Goal: Task Accomplishment & Management: Complete application form

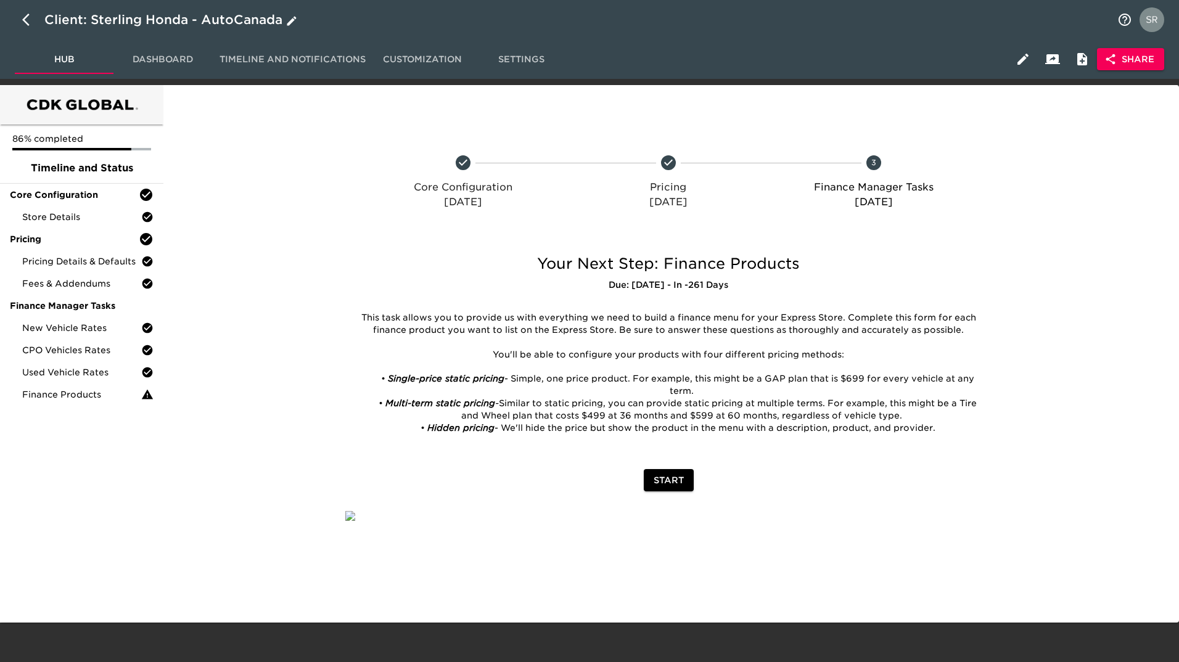
click at [23, 17] on icon "button" at bounding box center [29, 19] width 15 height 15
select select "10"
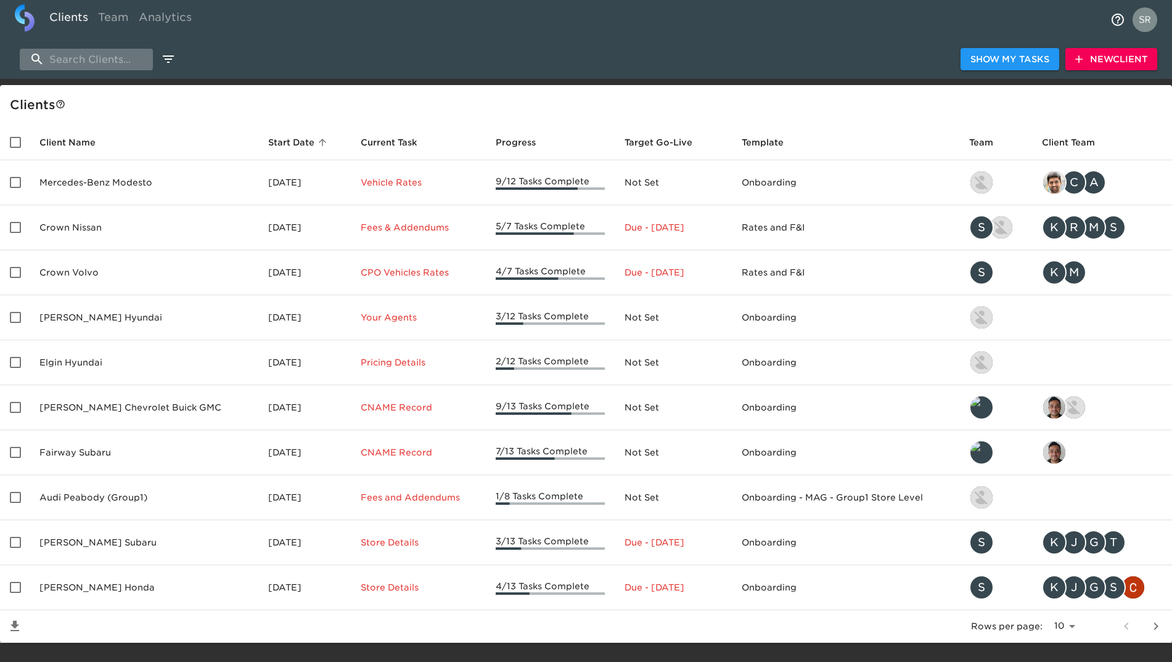
click at [104, 57] on input "search" at bounding box center [86, 60] width 133 height 22
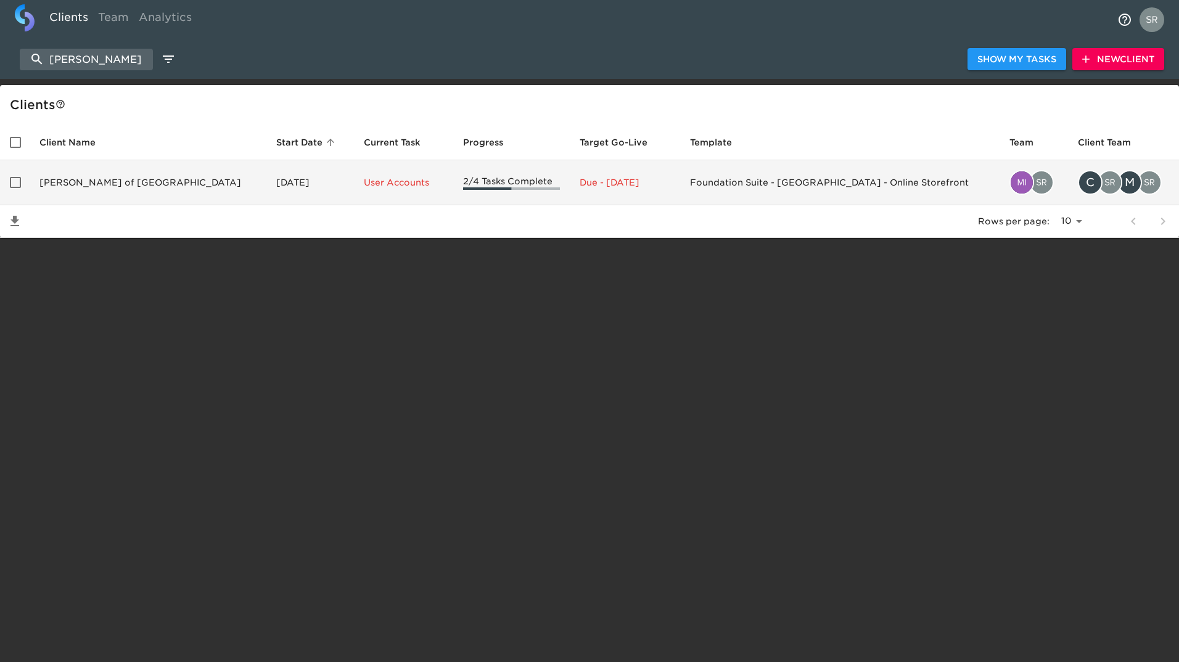
type input "[PERSON_NAME]"
click at [104, 184] on td "[PERSON_NAME] of [GEOGRAPHIC_DATA]" at bounding box center [148, 182] width 237 height 45
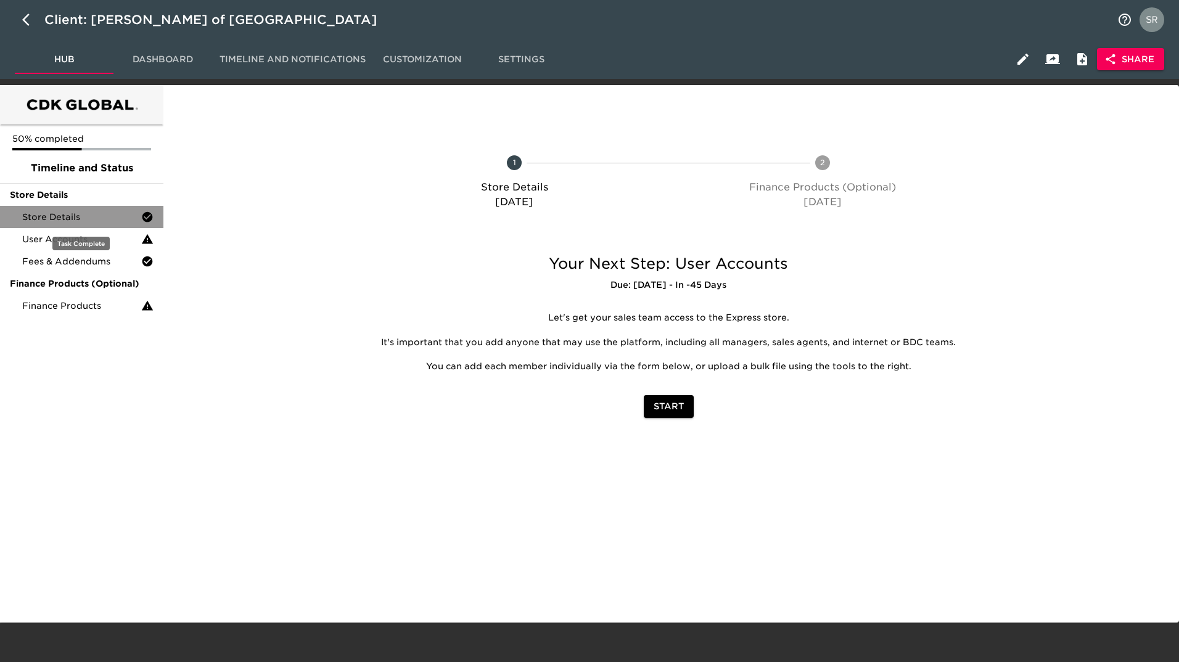
click at [83, 211] on span "Store Details" at bounding box center [81, 217] width 119 height 12
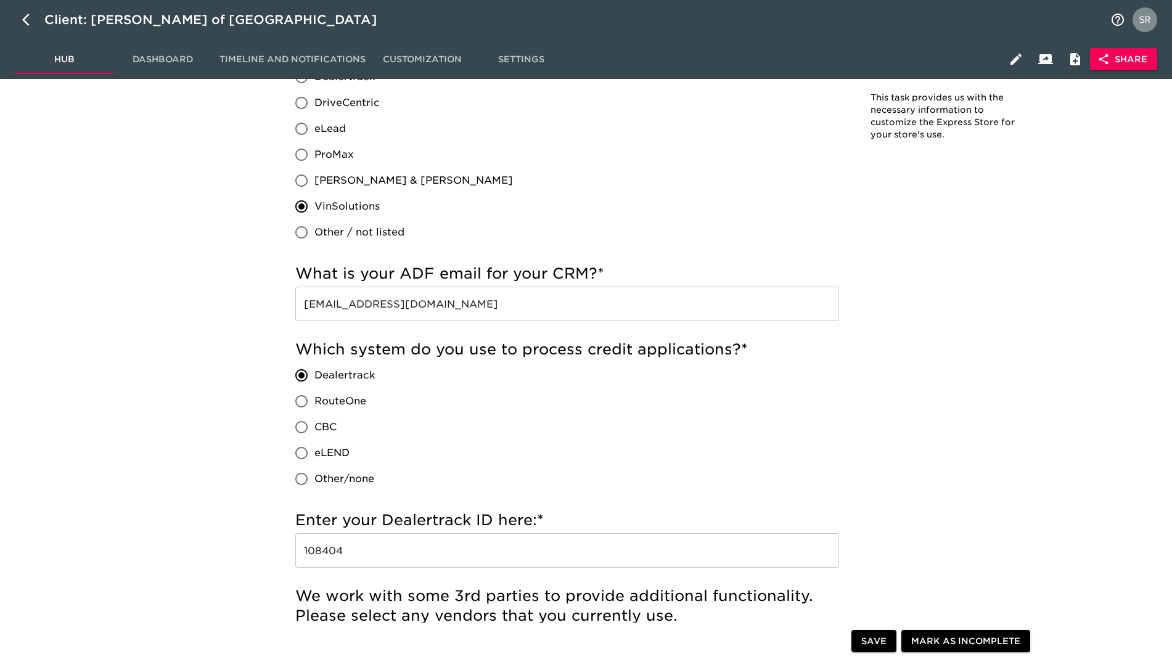
scroll to position [540, 0]
click at [815, 187] on div "Which CRM do you use? * DealerSocket Dealertrack DriveCentric eLead ProMax [PER…" at bounding box center [567, 130] width 544 height 230
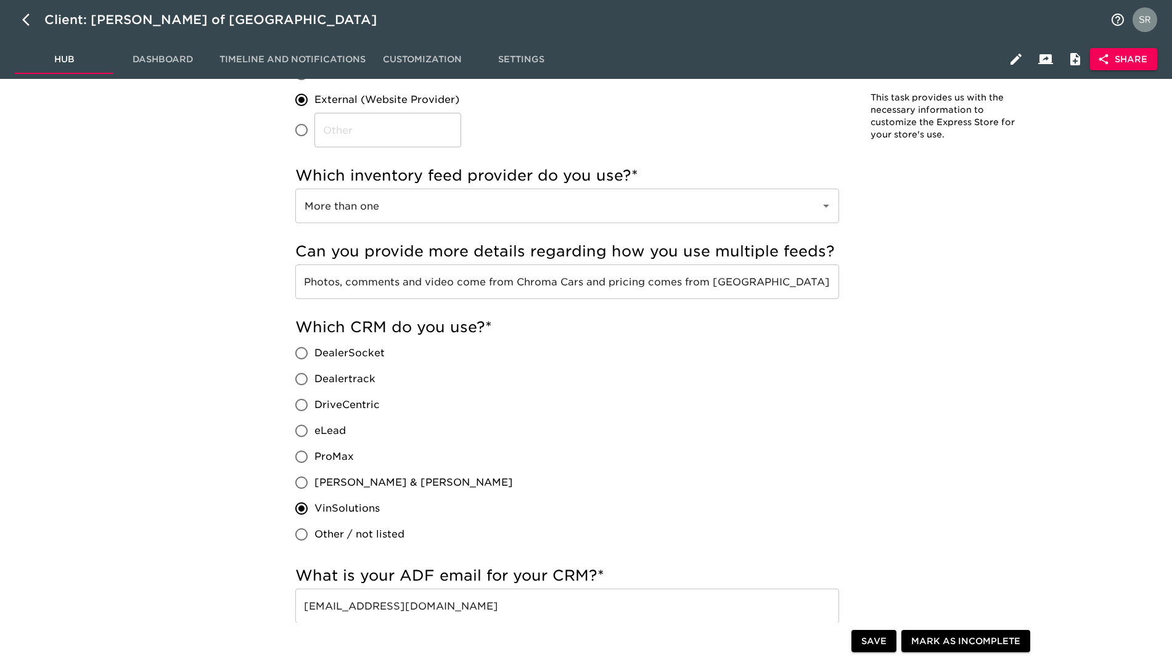
scroll to position [0, 0]
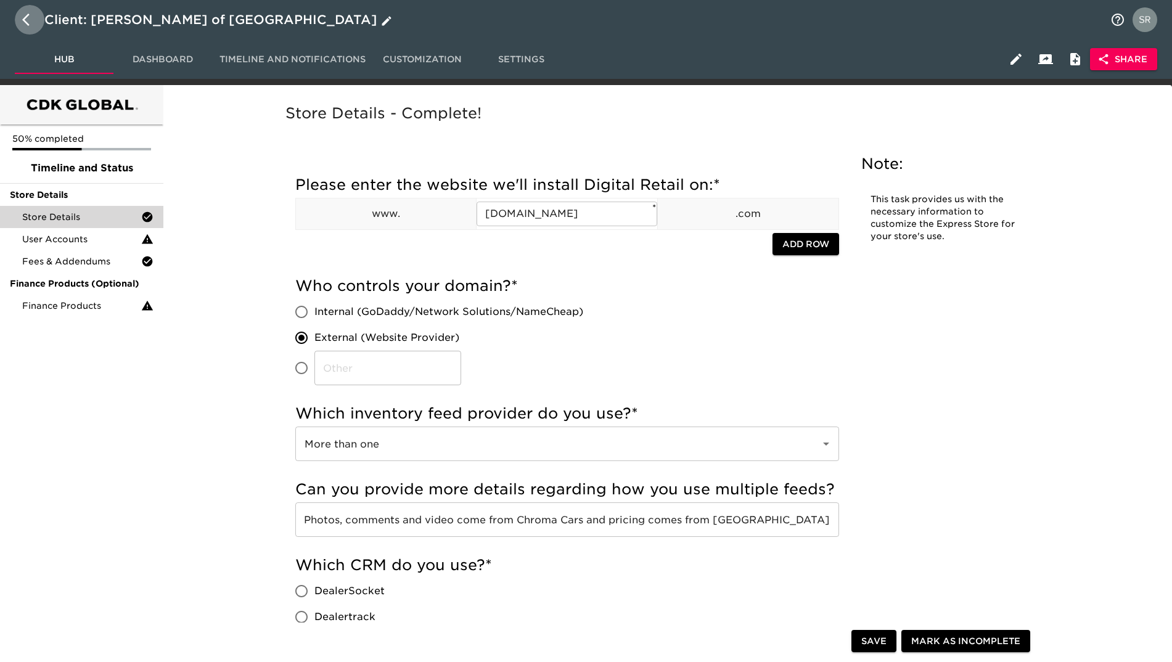
click at [23, 23] on icon "button" at bounding box center [29, 19] width 15 height 15
select select "10"
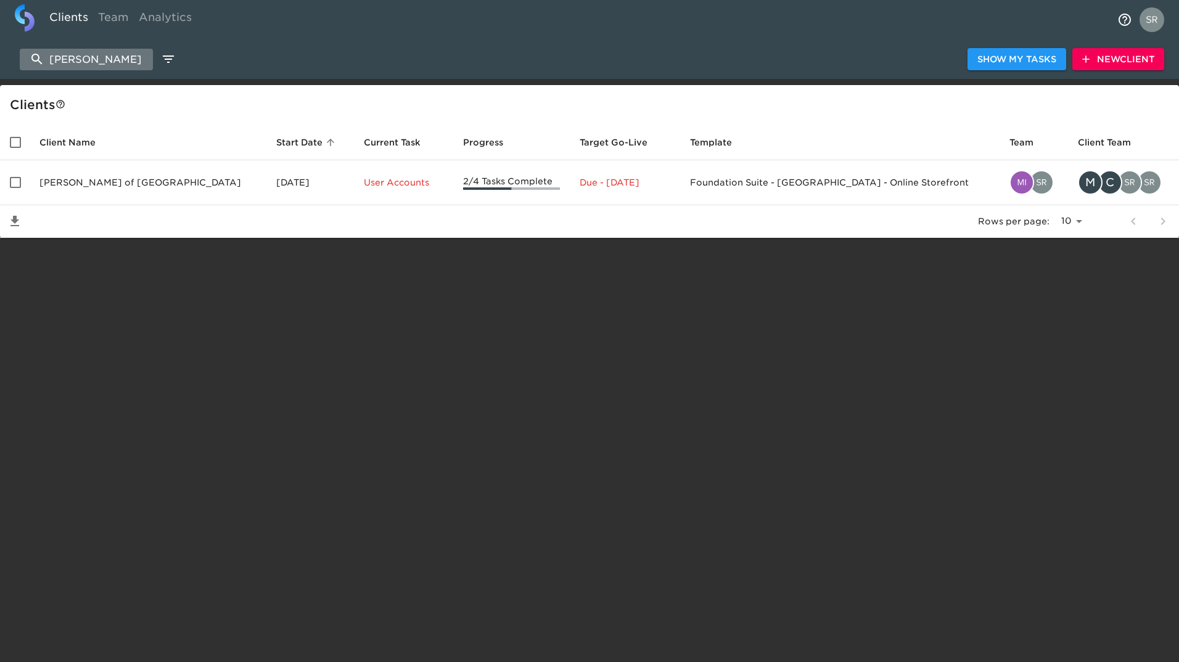
click at [135, 50] on input "[PERSON_NAME]" at bounding box center [86, 60] width 133 height 22
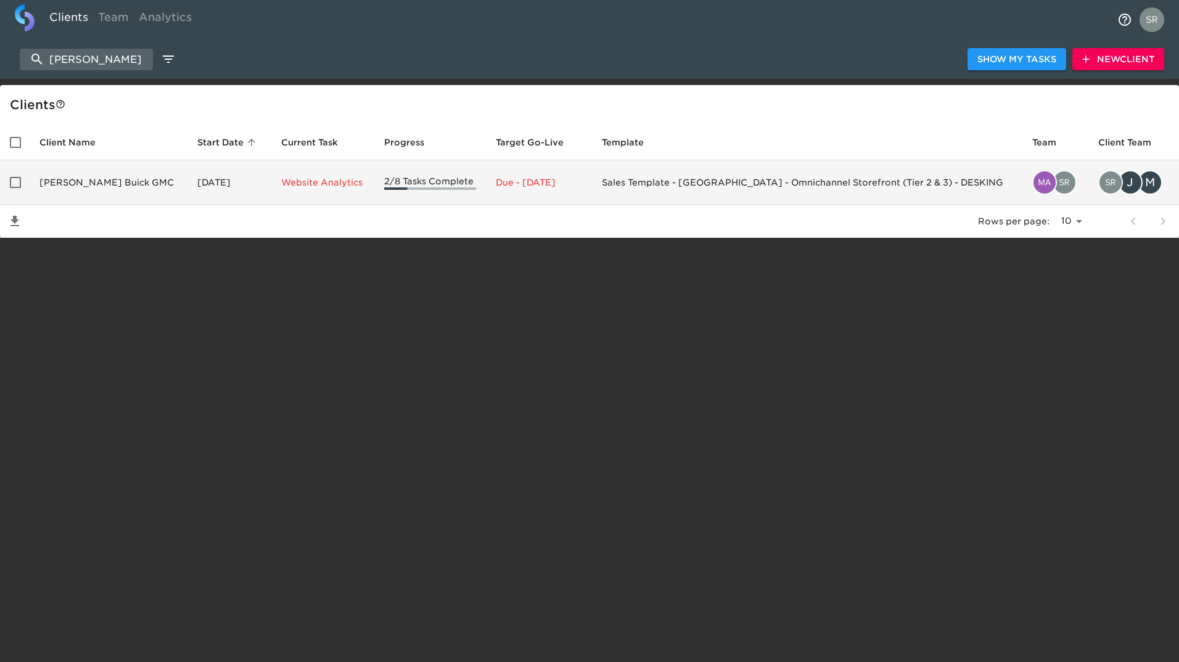
type input "[PERSON_NAME]"
click at [110, 184] on td "[PERSON_NAME] Buick GMC" at bounding box center [109, 182] width 158 height 45
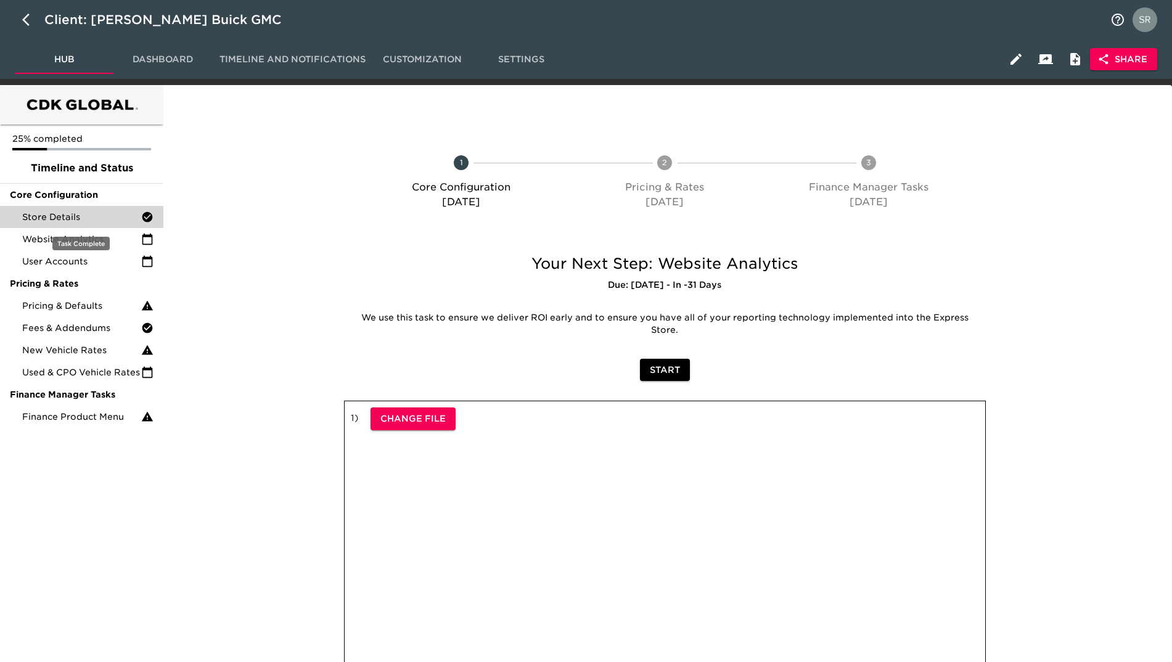
click at [43, 214] on span "Store Details" at bounding box center [81, 217] width 119 height 12
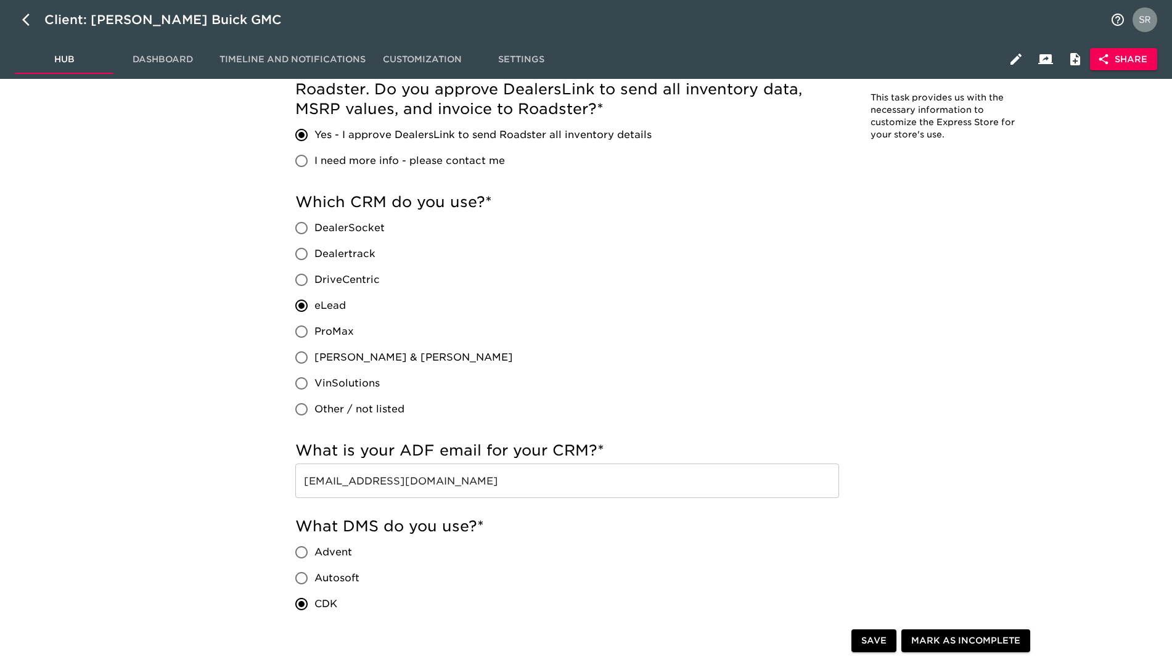
scroll to position [495, 0]
click at [1137, 61] on span "Share" at bounding box center [1123, 59] width 47 height 15
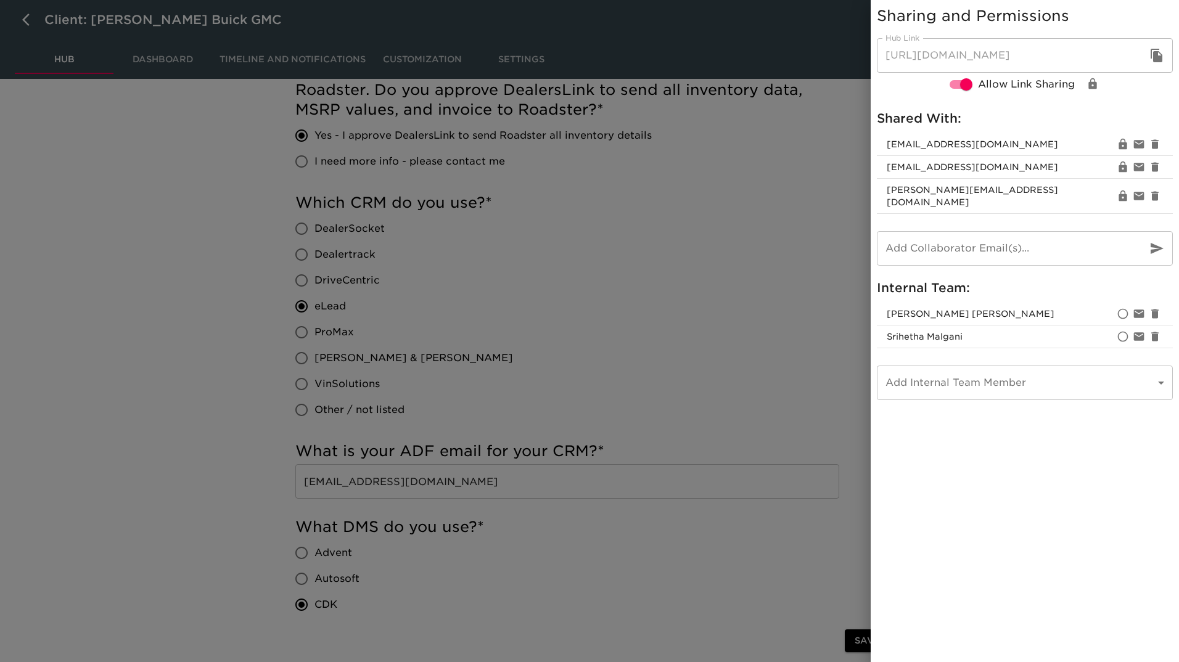
click at [722, 360] on div at bounding box center [589, 331] width 1179 height 662
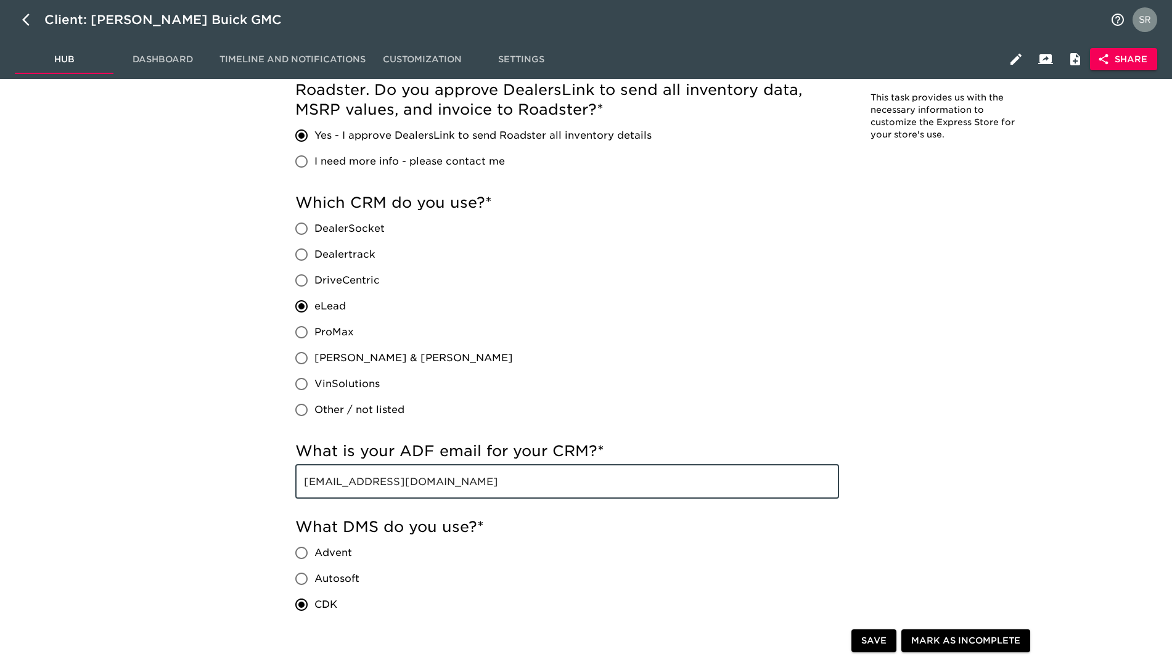
drag, startPoint x: 478, startPoint y: 487, endPoint x: 270, endPoint y: 451, distance: 210.9
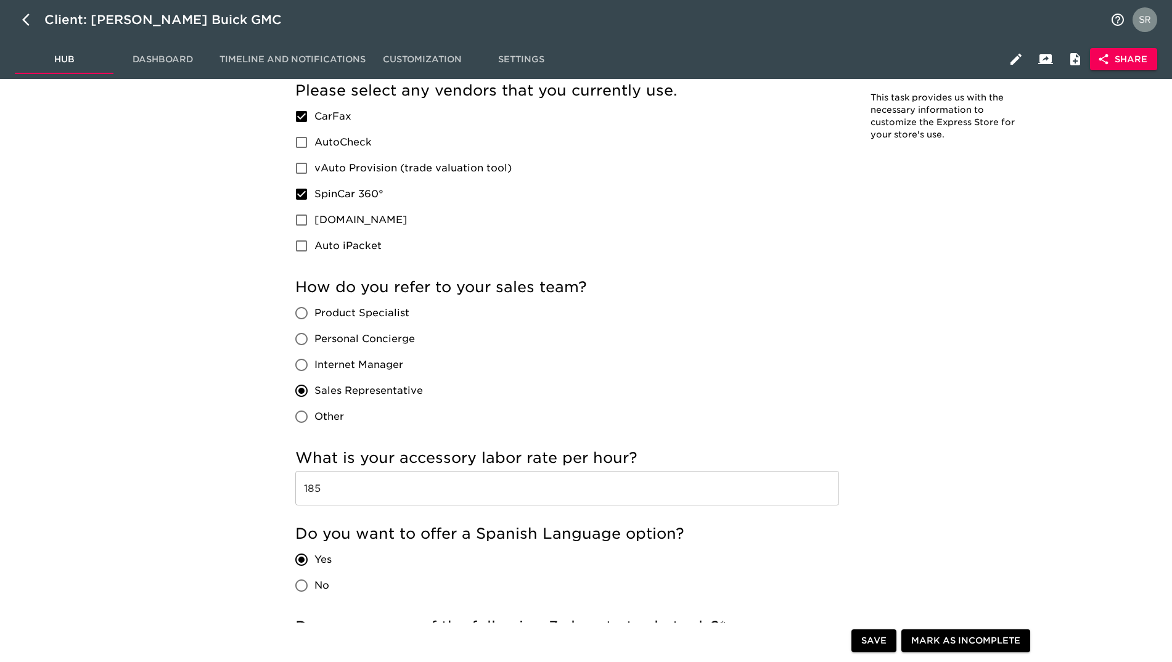
scroll to position [1815, 0]
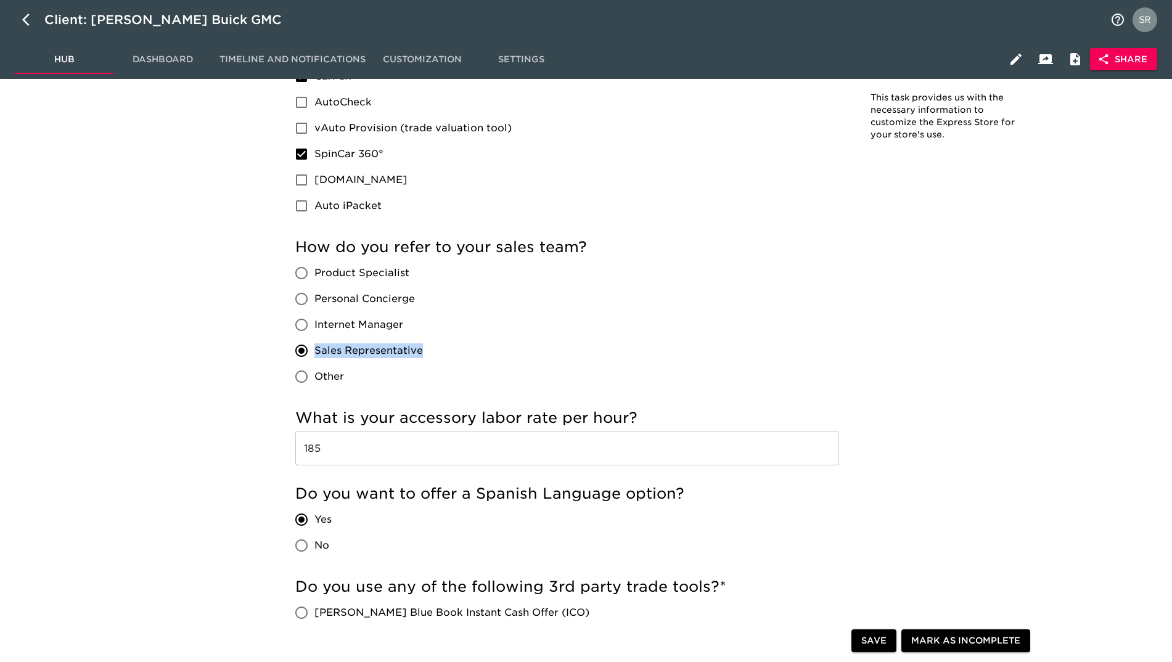
copy span "Sales Representative"
drag, startPoint x: 425, startPoint y: 348, endPoint x: 313, endPoint y: 342, distance: 111.7
click at [313, 342] on div "Product Specialist Personal Concierge Internet Manager Sales Representative Oth…" at bounding box center [363, 324] width 137 height 129
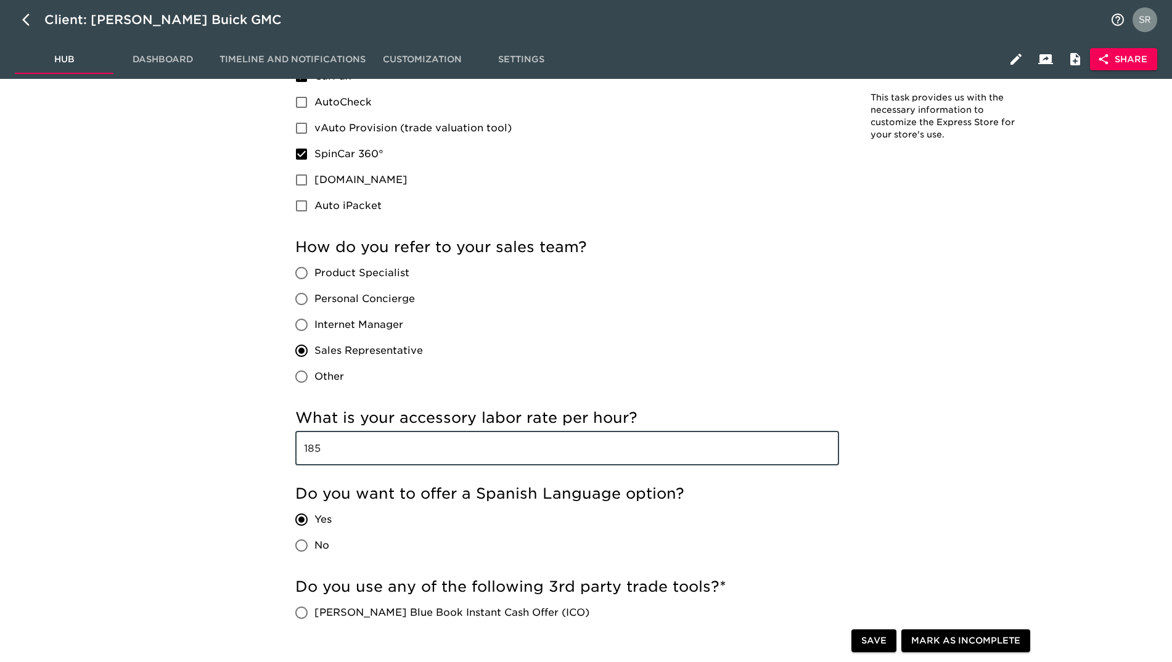
drag, startPoint x: 358, startPoint y: 441, endPoint x: 294, endPoint y: 439, distance: 64.1
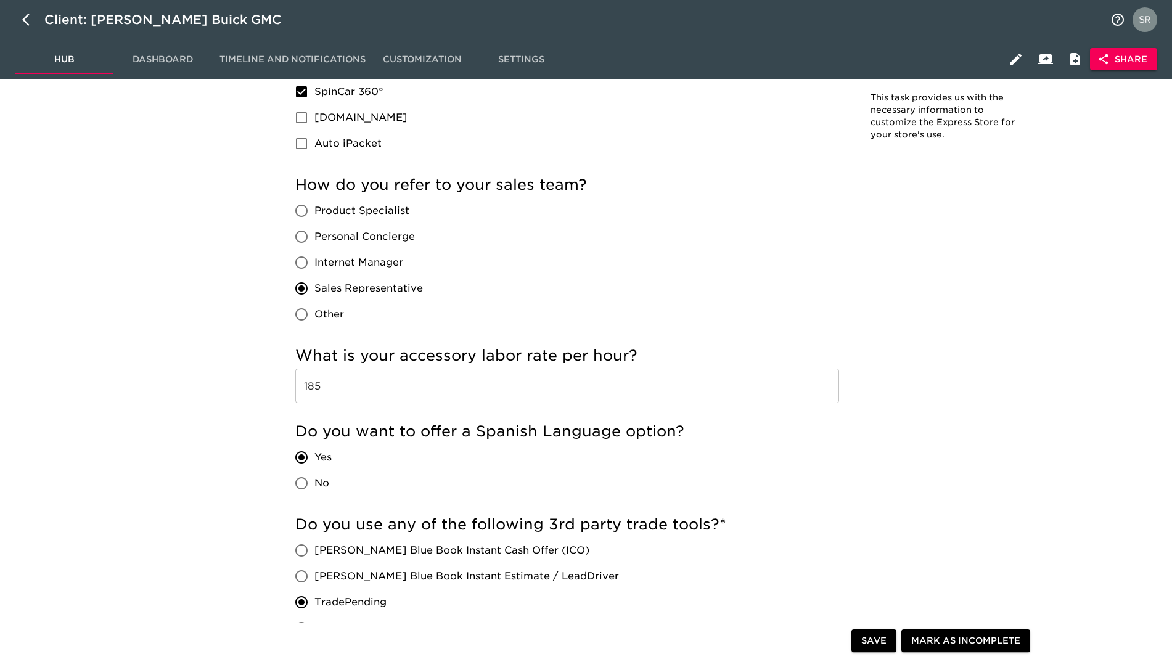
scroll to position [2062, 0]
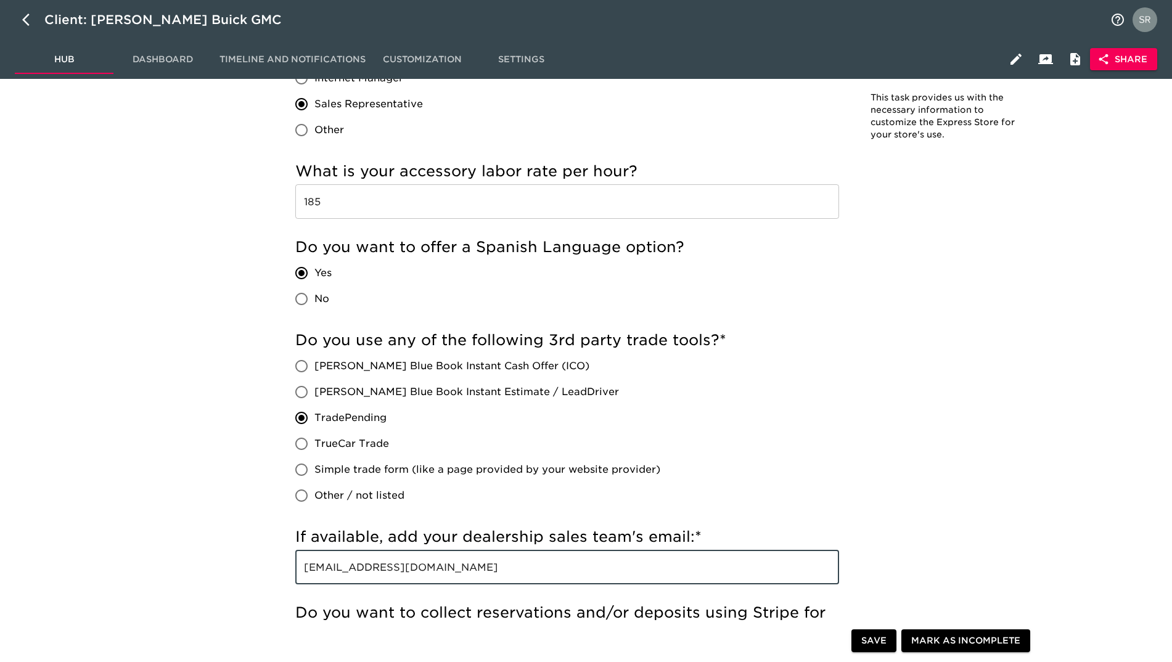
drag, startPoint x: 482, startPoint y: 563, endPoint x: 287, endPoint y: 566, distance: 194.8
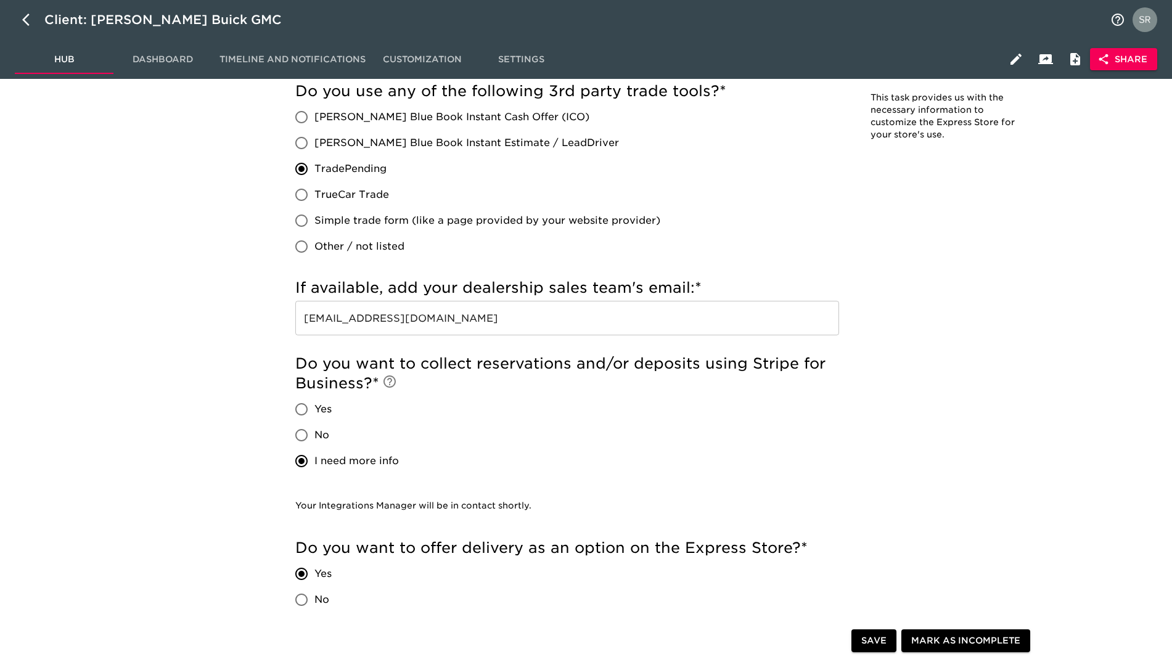
scroll to position [2308, 0]
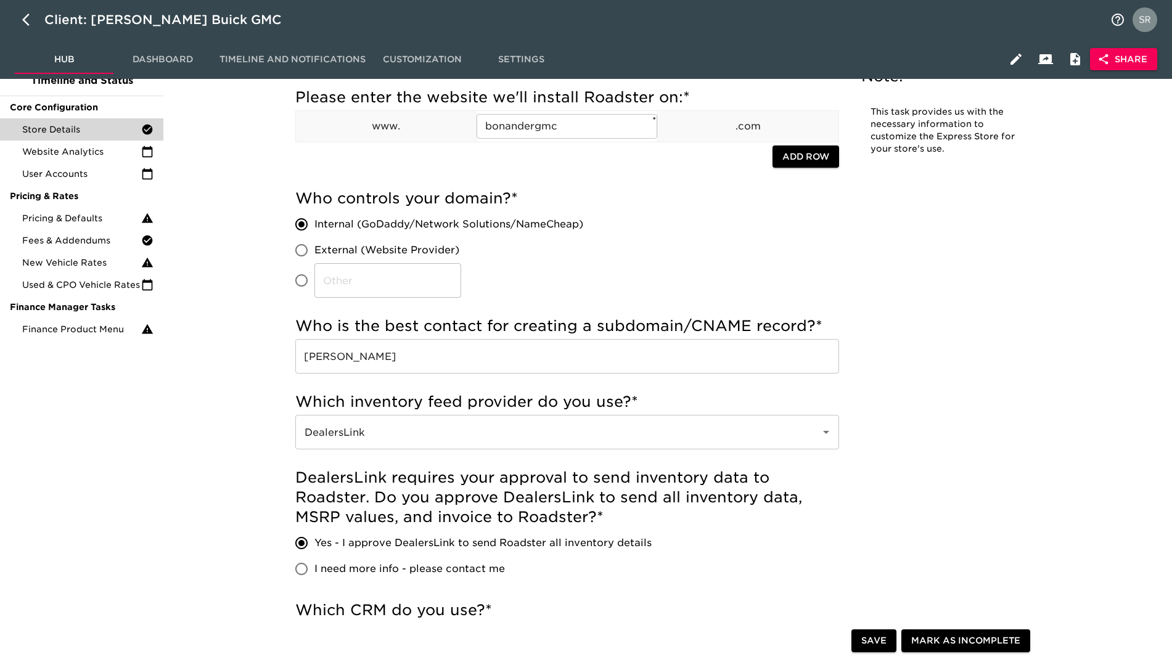
scroll to position [0, 0]
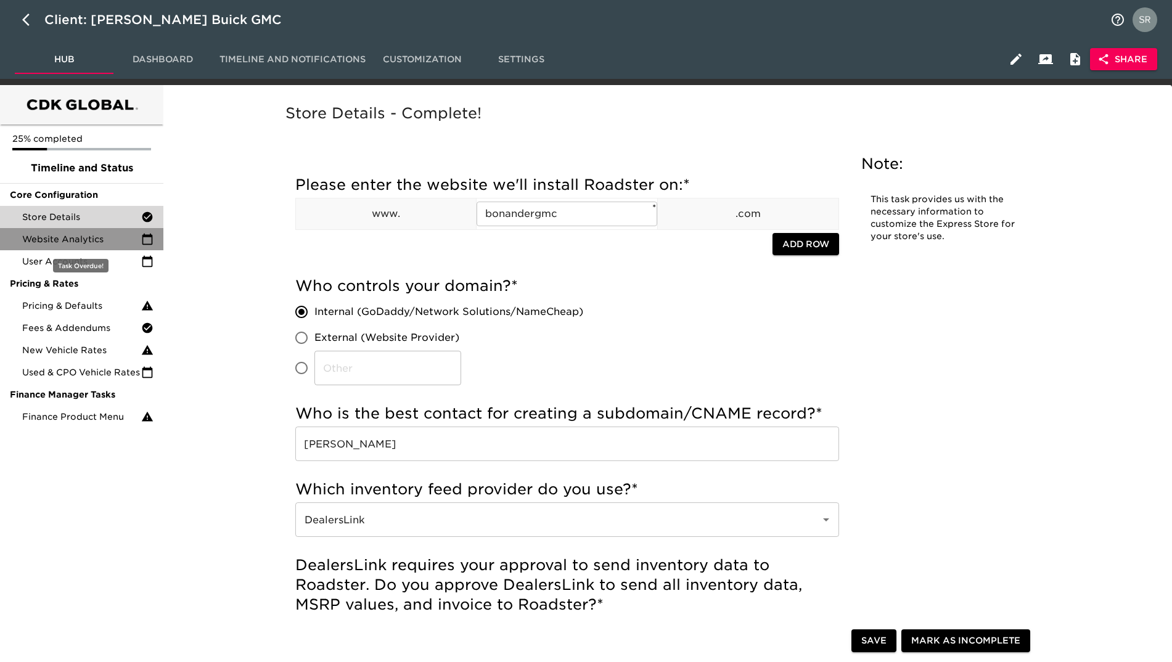
click at [84, 241] on span "Website Analytics" at bounding box center [81, 239] width 119 height 12
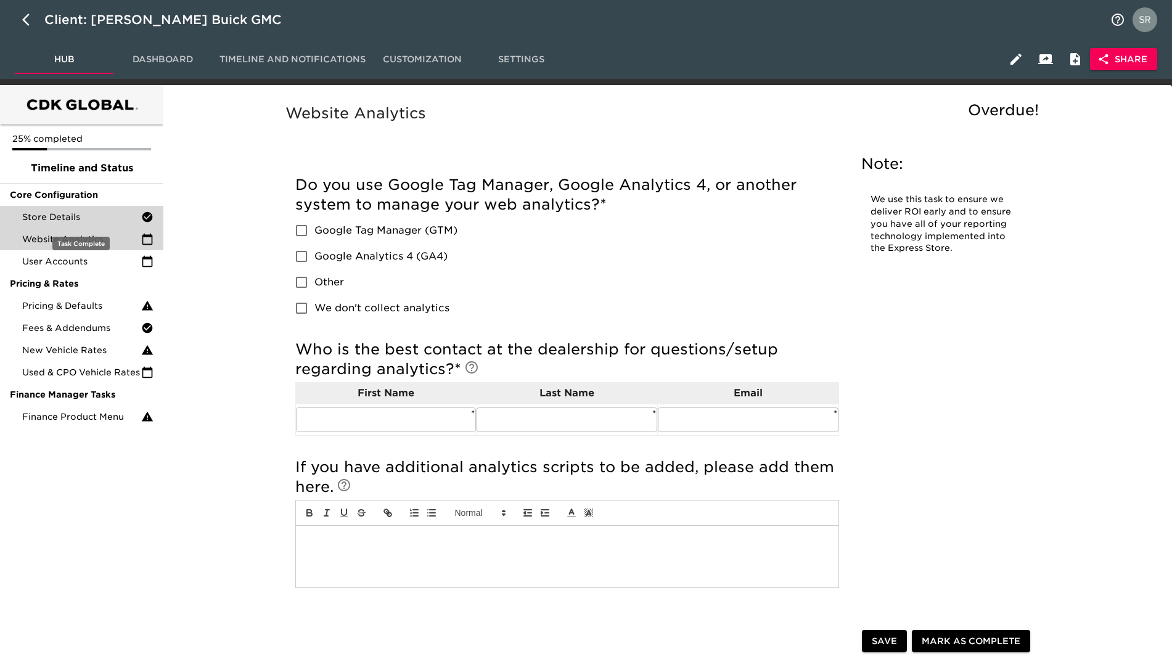
click at [74, 219] on span "Store Details" at bounding box center [81, 217] width 119 height 12
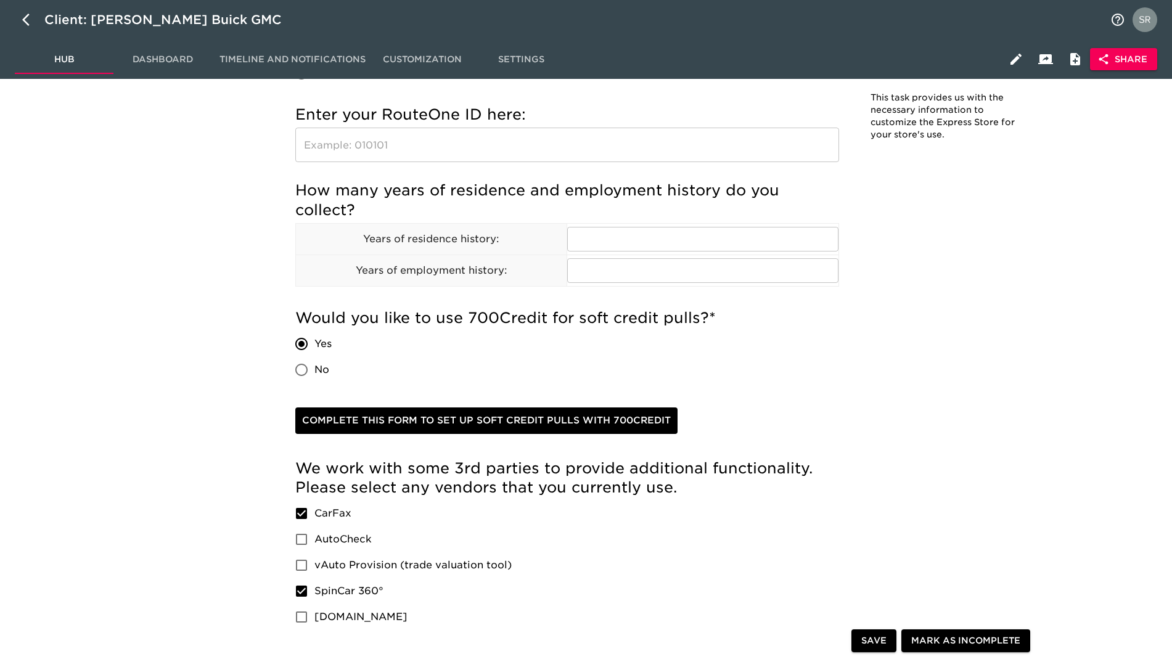
scroll to position [1418, 0]
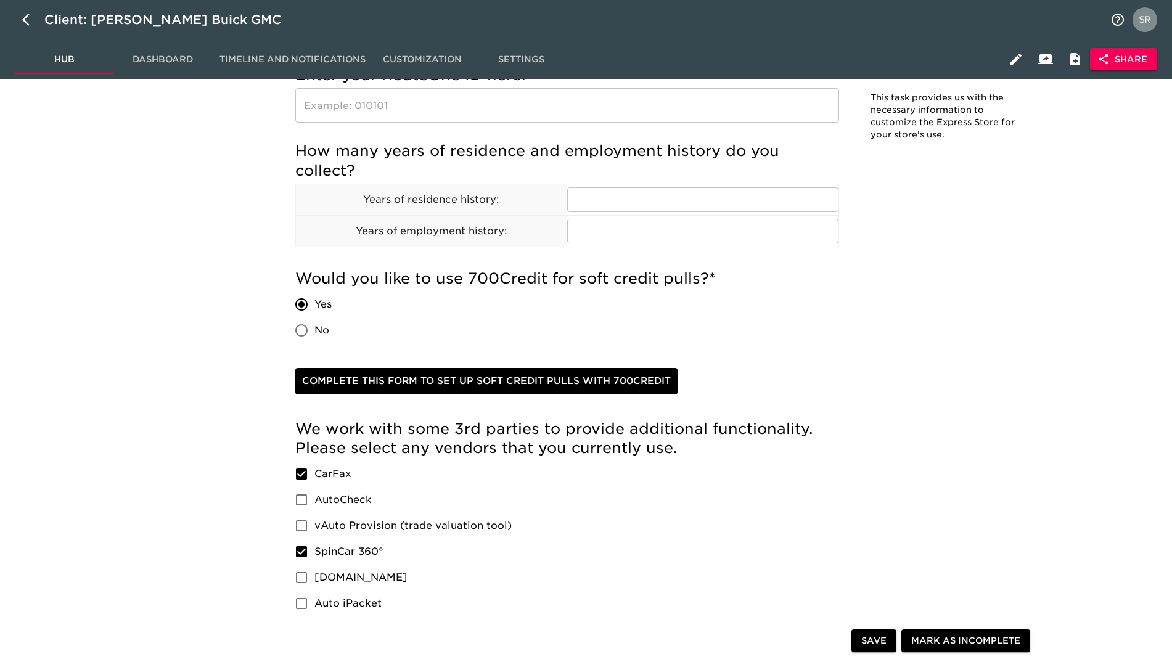
click at [1057, 270] on div "Store Details - Complete! Note: This task provides us with the necessary inform…" at bounding box center [665, 351] width 789 height 3330
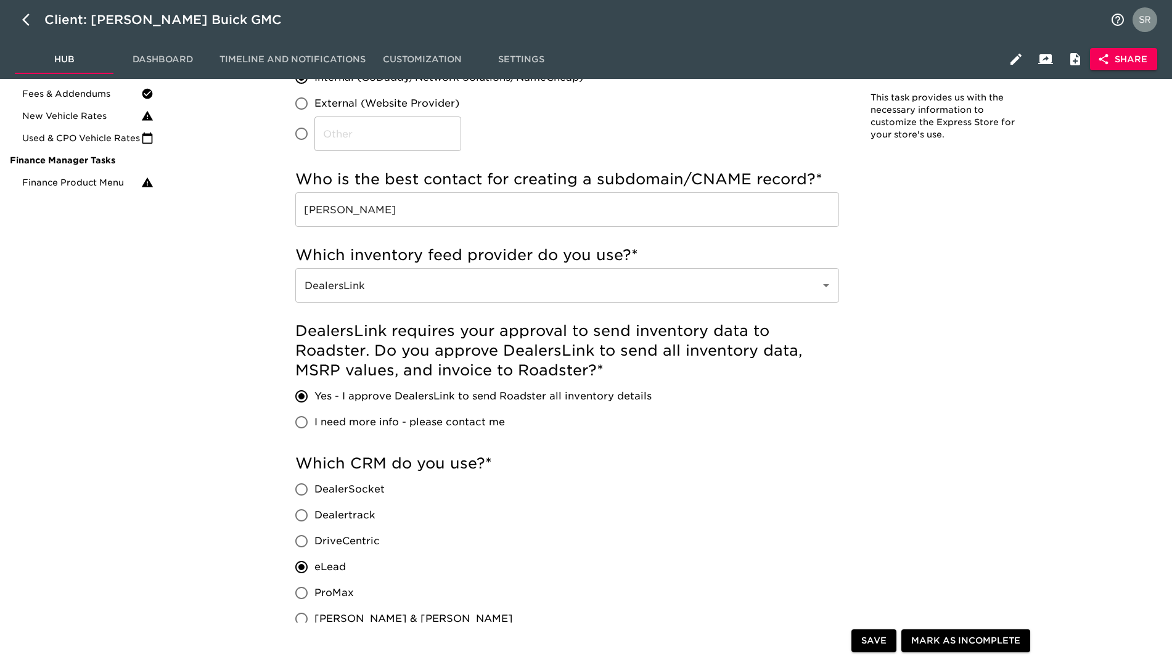
scroll to position [1612, 0]
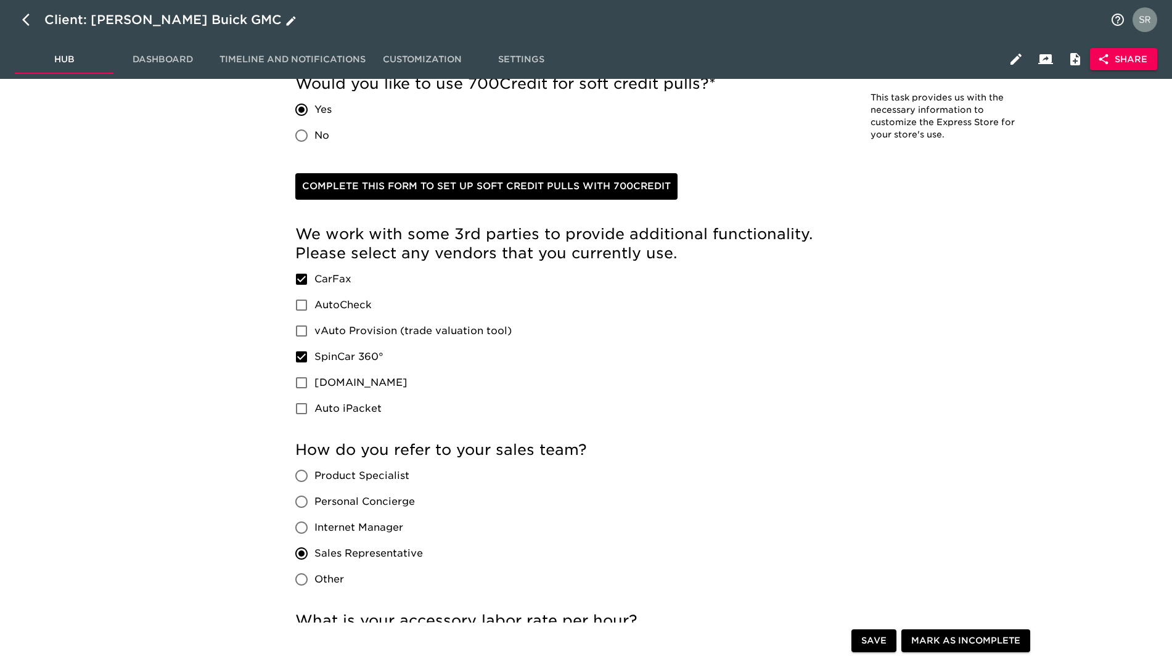
click at [29, 18] on icon "button" at bounding box center [29, 19] width 15 height 15
select select "10"
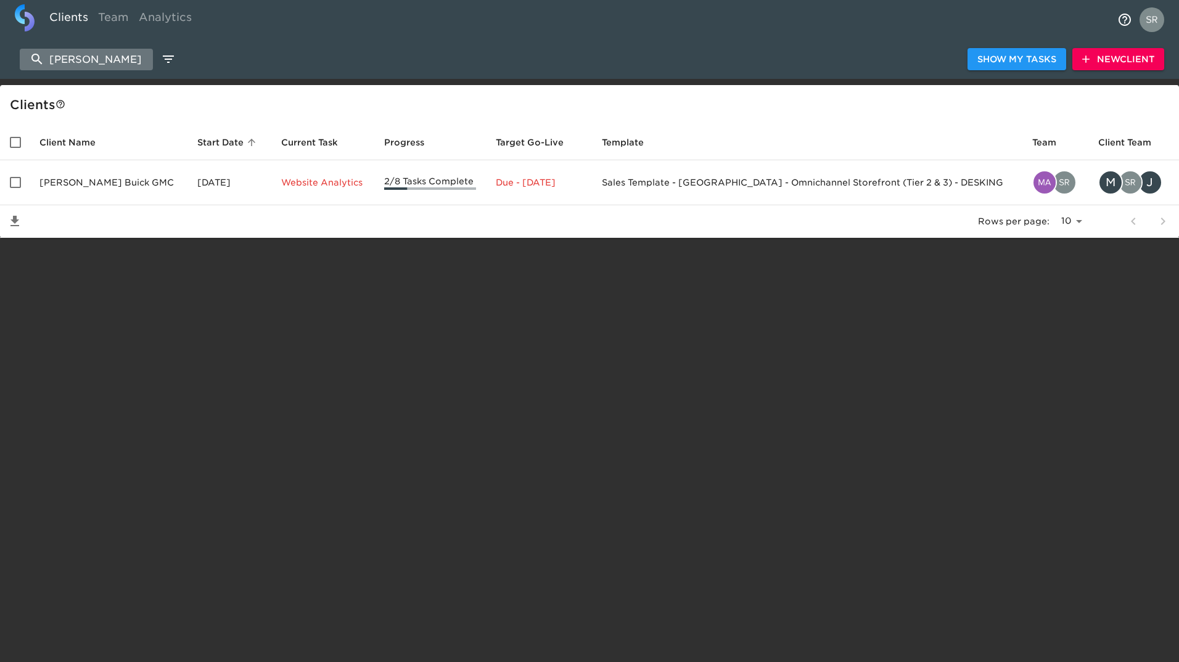
drag, startPoint x: 117, startPoint y: 59, endPoint x: 21, endPoint y: 56, distance: 96.2
click at [21, 56] on input "[PERSON_NAME]" at bounding box center [86, 60] width 133 height 22
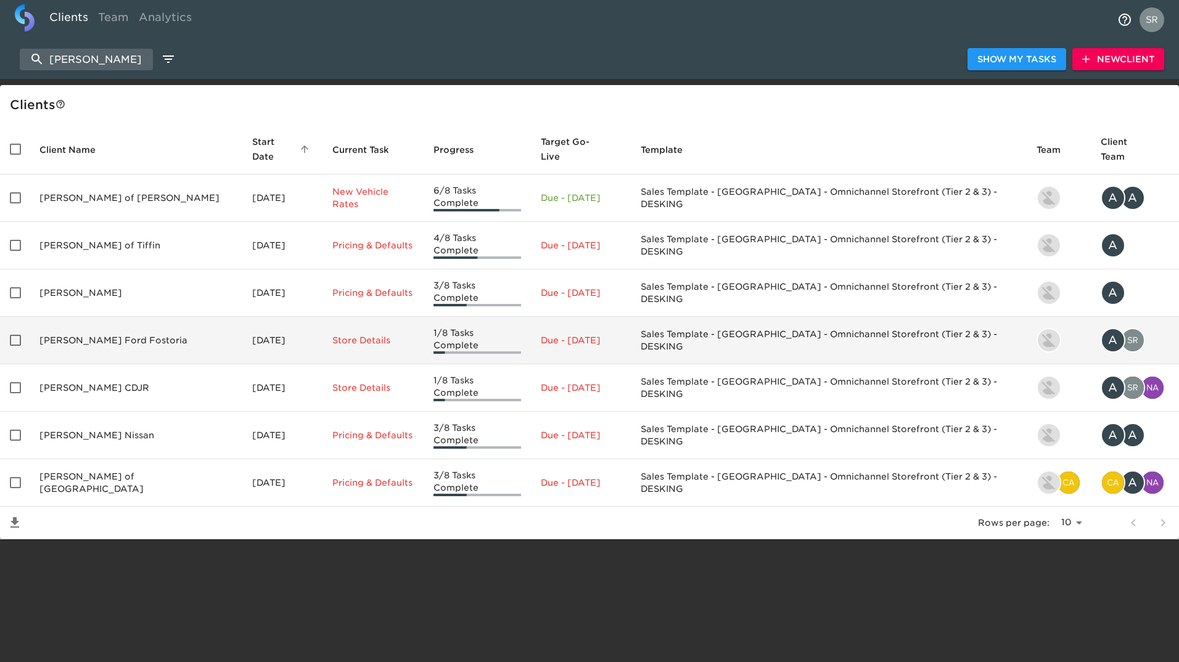
type input "[PERSON_NAME]"
click at [100, 321] on td "[PERSON_NAME] Ford Fostoria" at bounding box center [136, 340] width 213 height 47
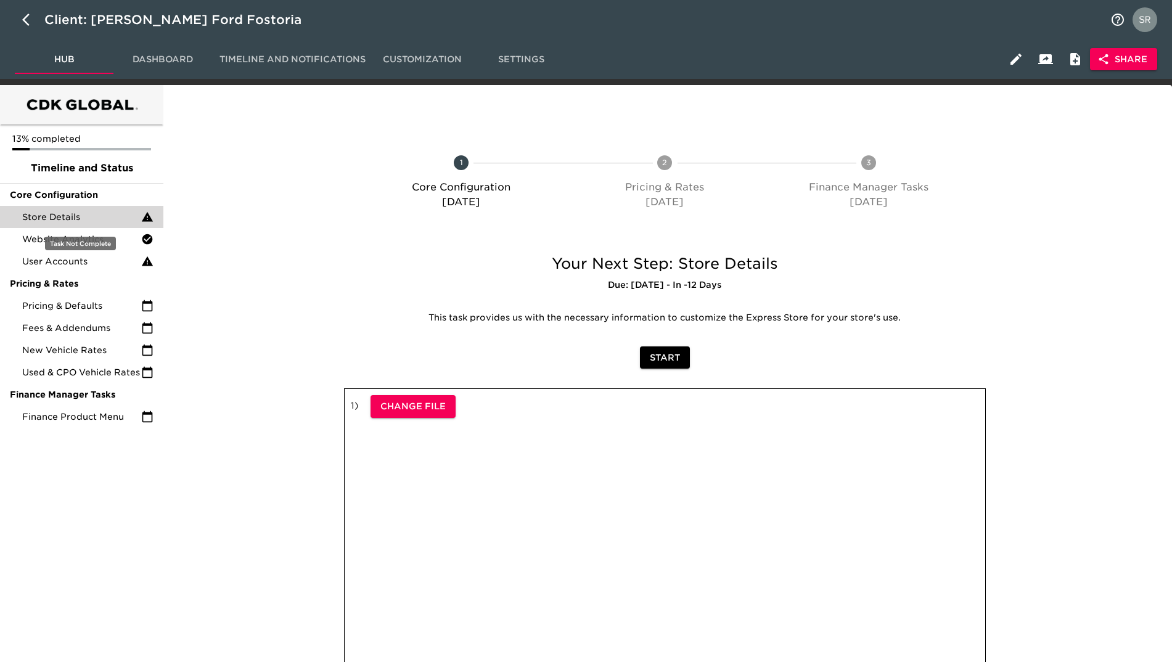
click at [63, 218] on span "Store Details" at bounding box center [81, 217] width 119 height 12
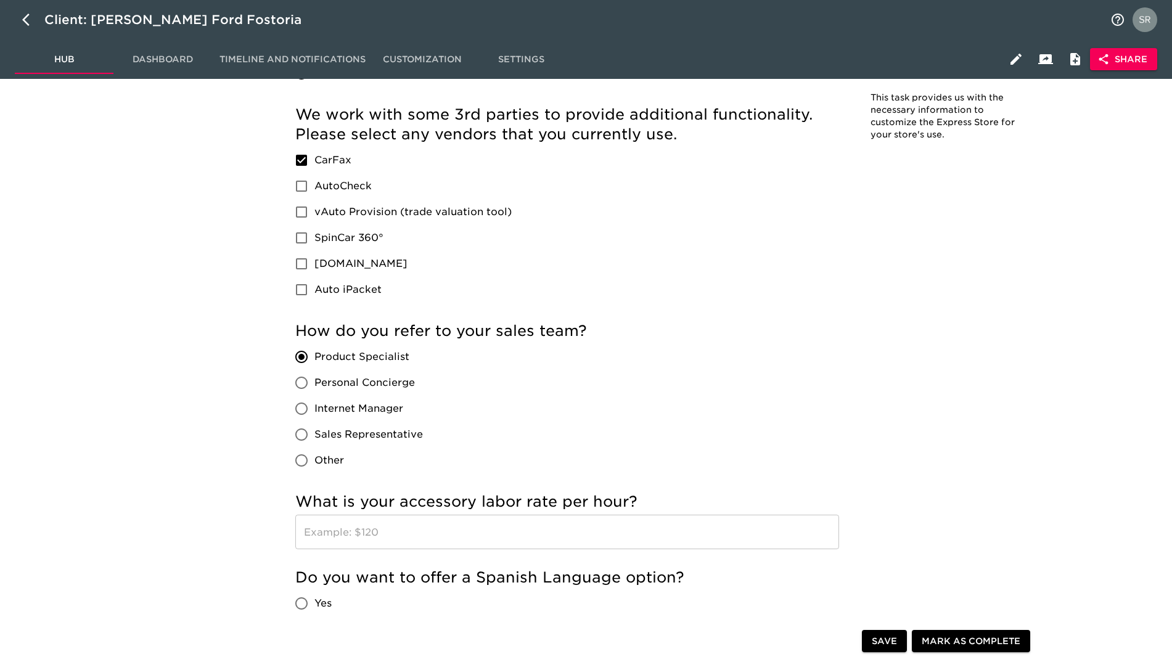
scroll to position [2160, 0]
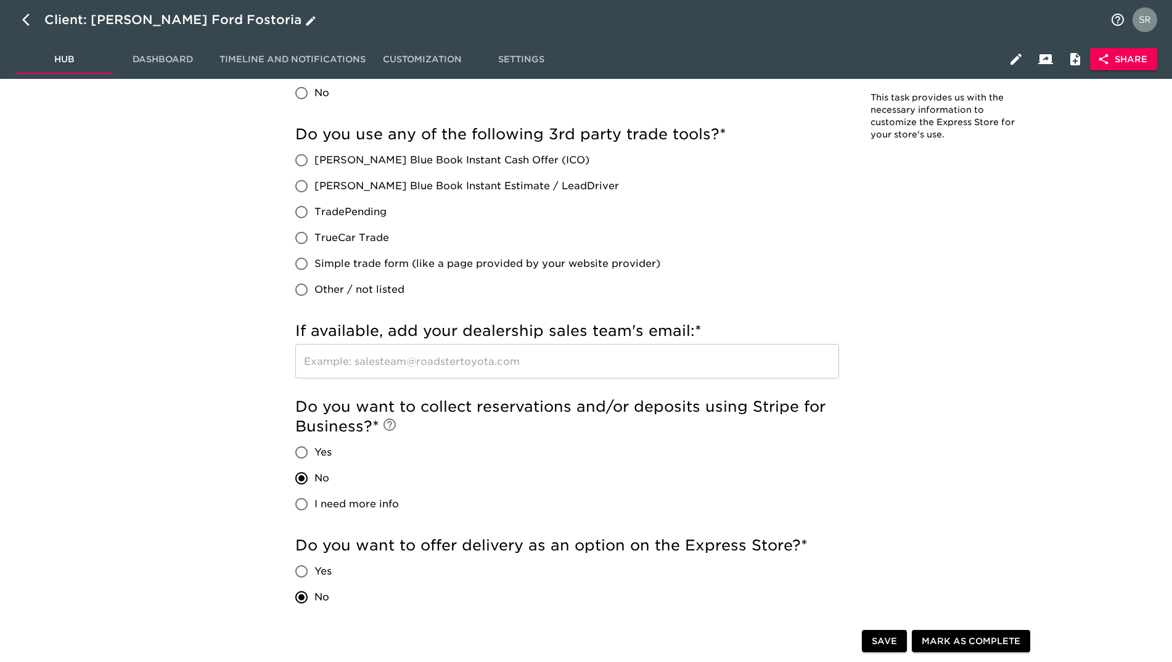
click at [27, 15] on icon "button" at bounding box center [25, 20] width 7 height 12
select select "10"
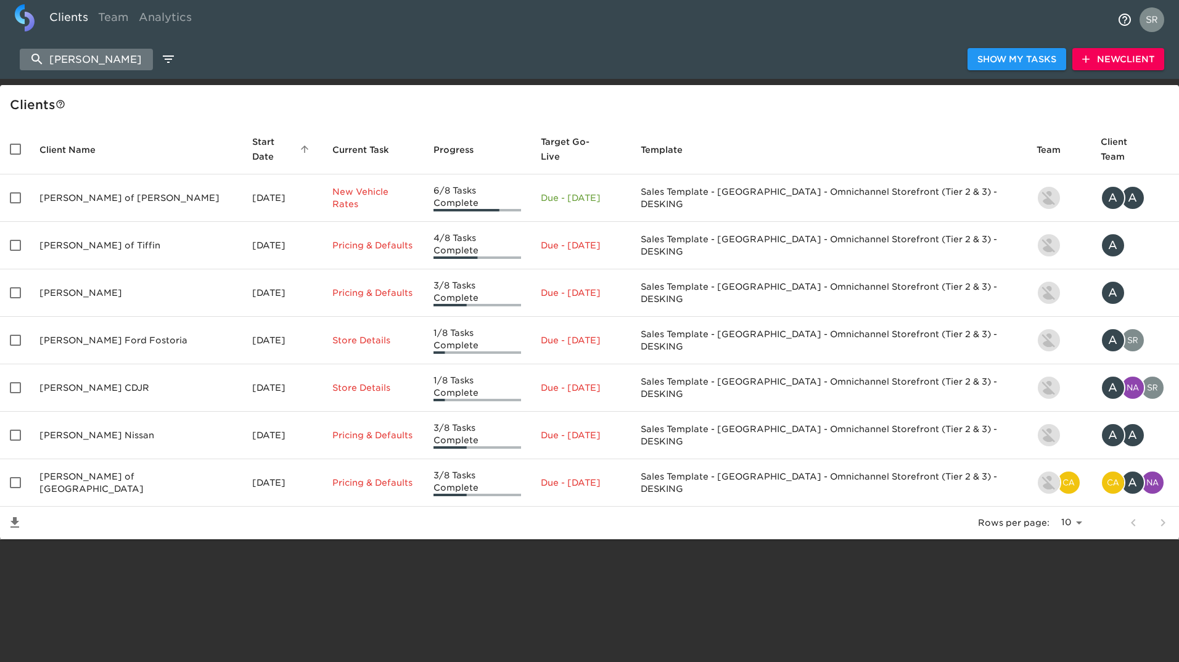
click at [84, 55] on input "[PERSON_NAME]" at bounding box center [86, 60] width 133 height 22
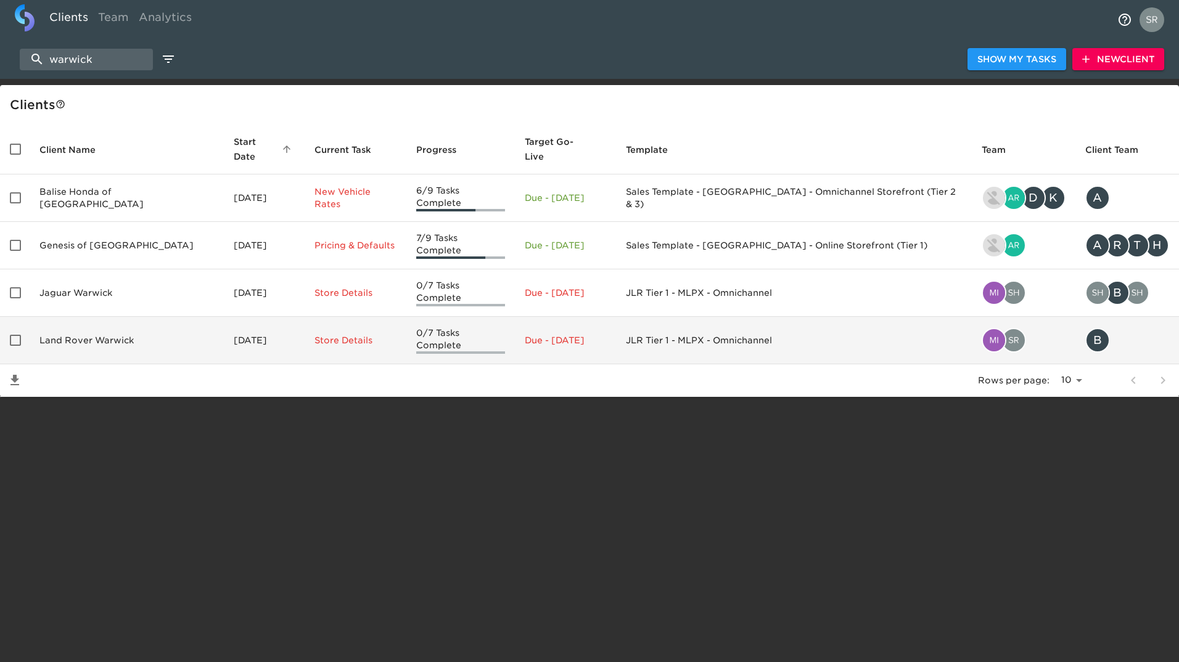
type input "warwick"
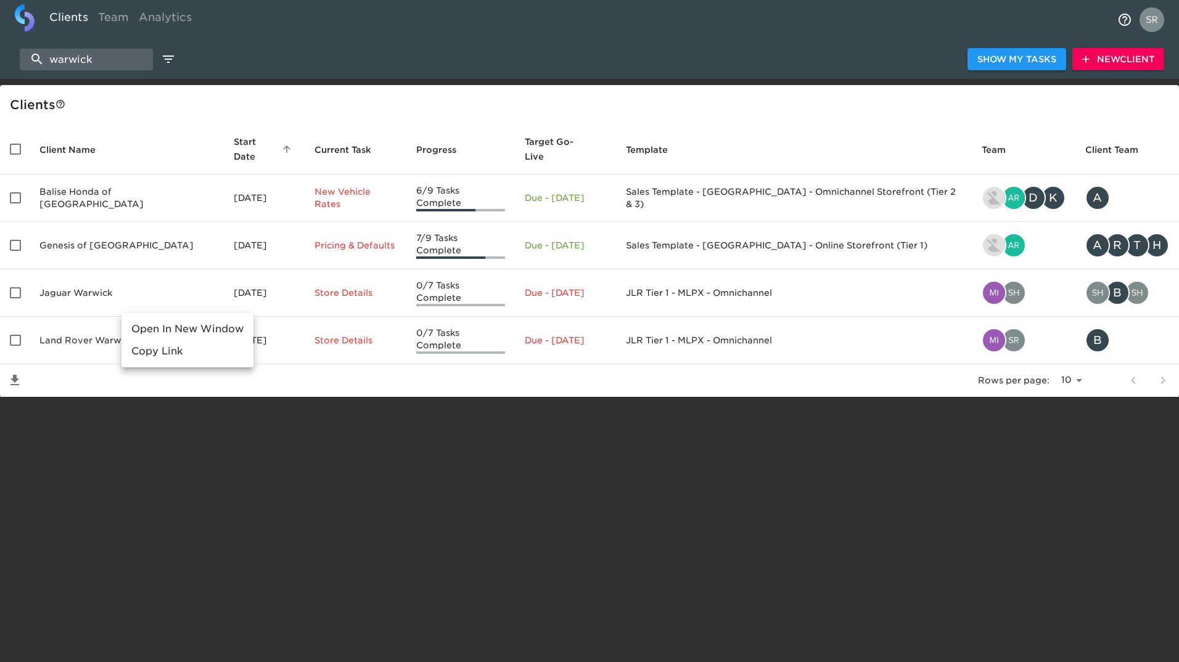
click at [87, 314] on div at bounding box center [589, 331] width 1179 height 662
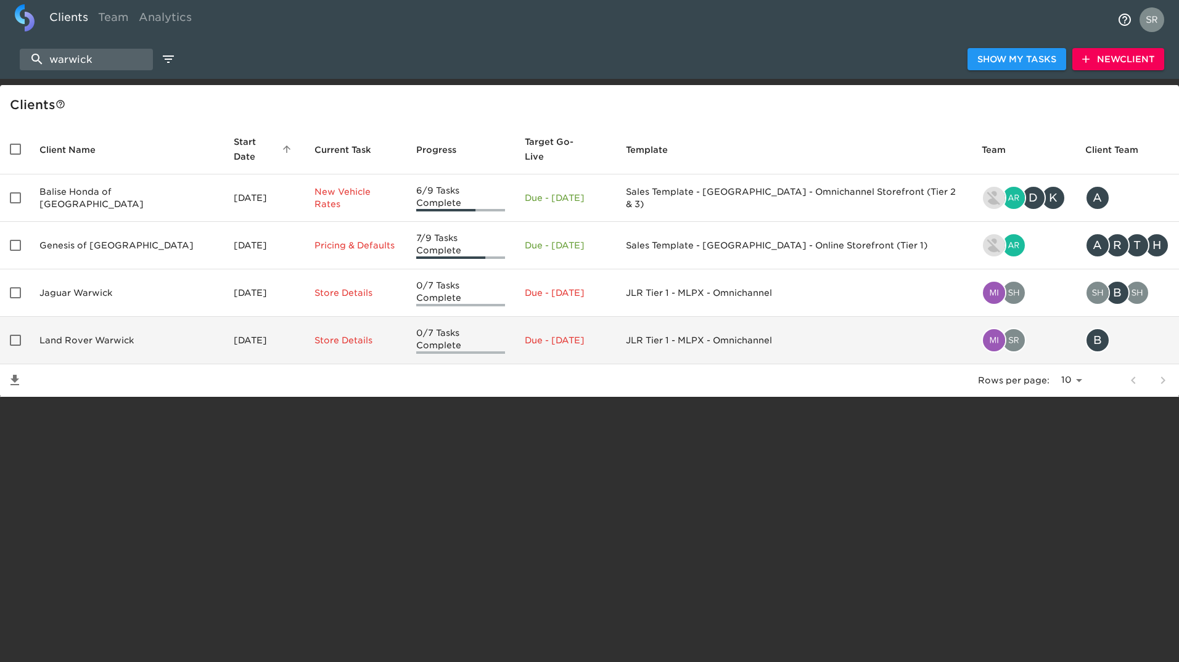
click at [107, 322] on td "Land Rover Warwick" at bounding box center [127, 340] width 194 height 47
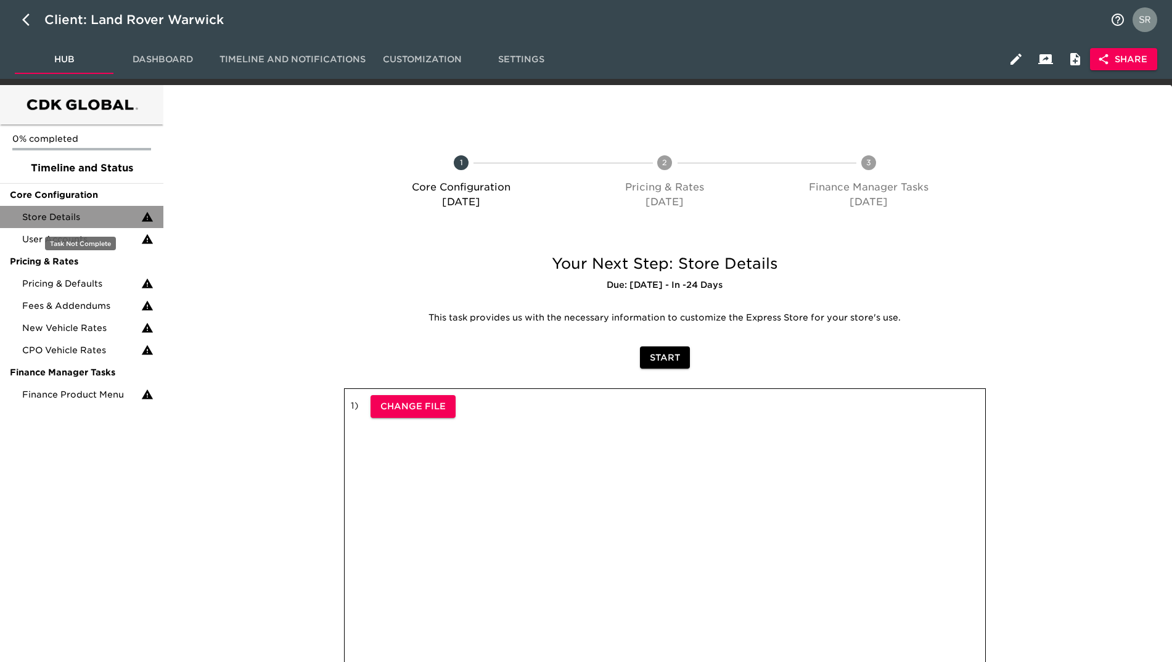
click at [76, 221] on span "Store Details" at bounding box center [81, 217] width 119 height 12
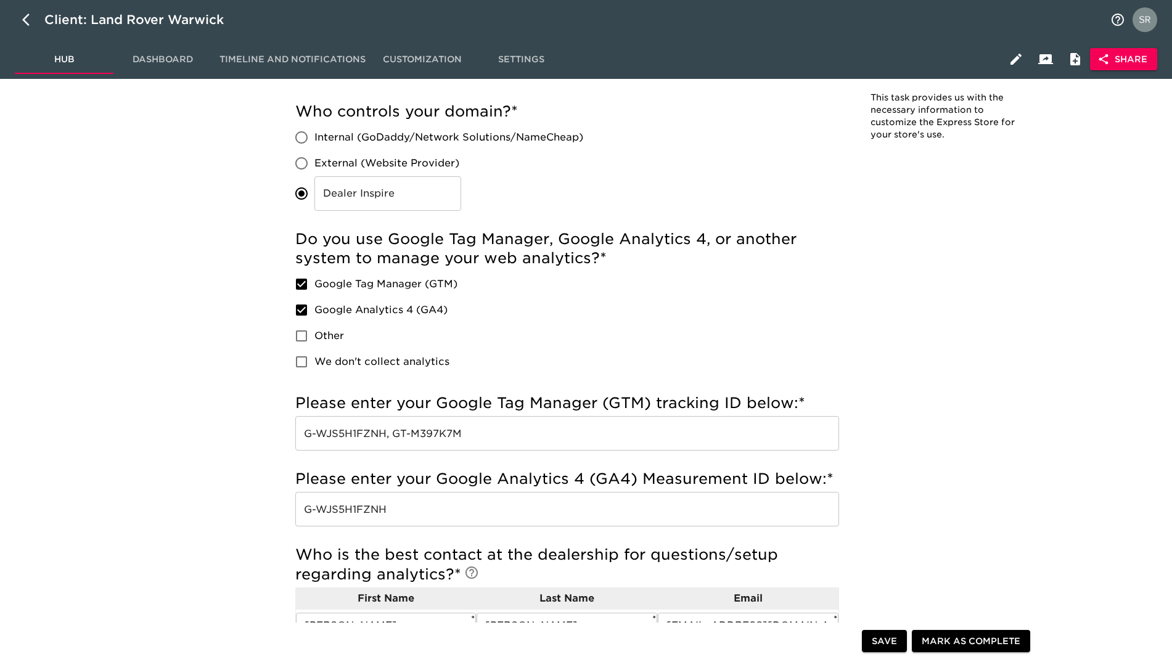
scroll to position [422, 0]
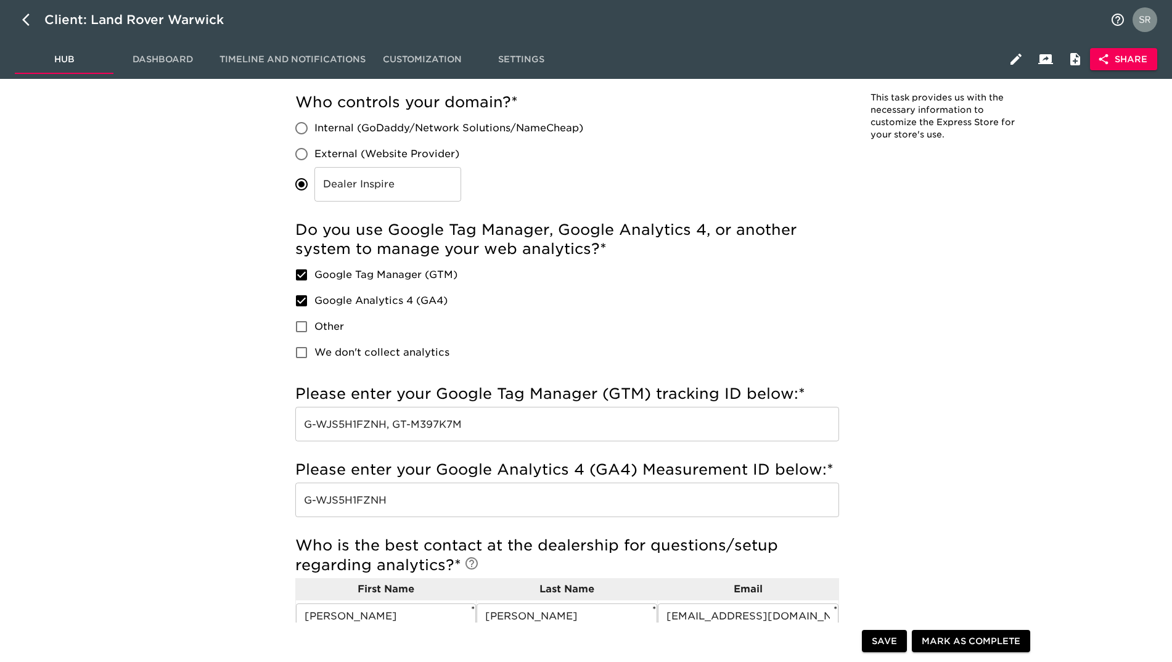
click at [473, 392] on h5 "Please enter your Google Tag Manager (GTM) tracking ID below: *" at bounding box center [567, 394] width 544 height 20
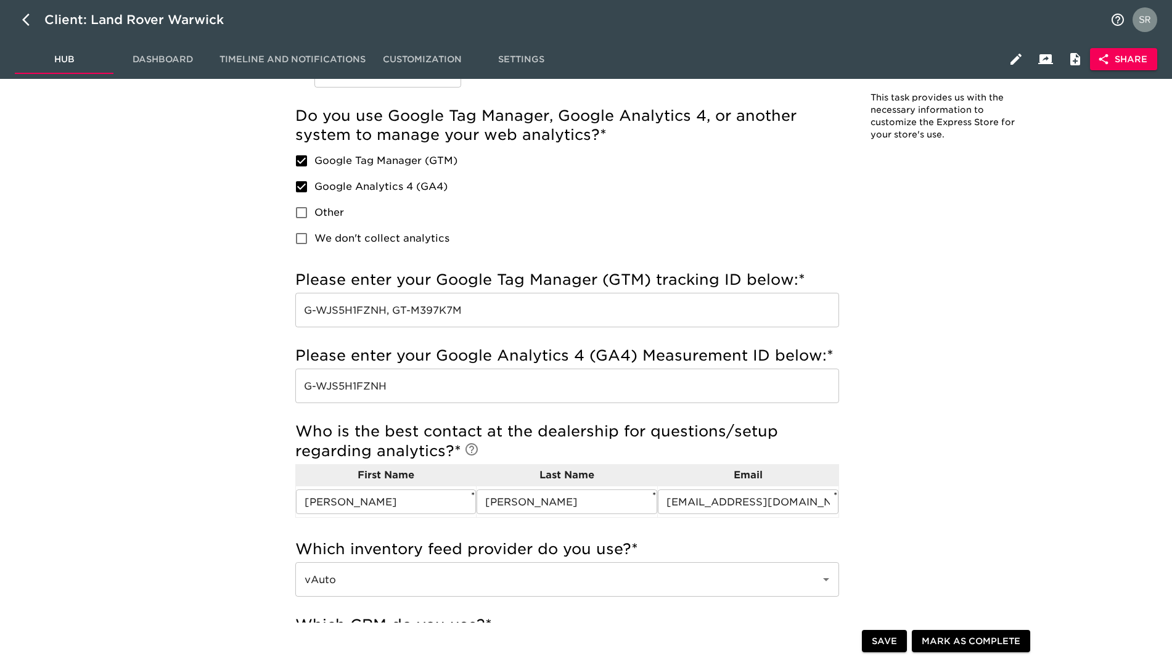
scroll to position [540, 0]
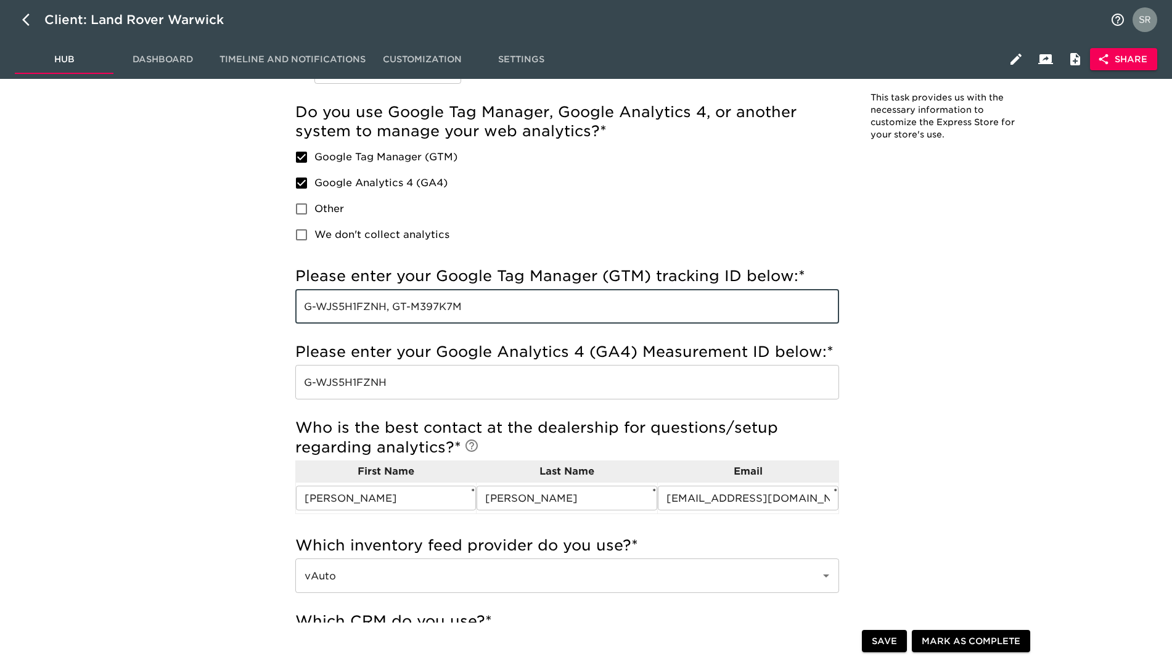
click at [573, 300] on input "G-WJS5H1FZNH, GT-M397K7M" at bounding box center [567, 306] width 544 height 35
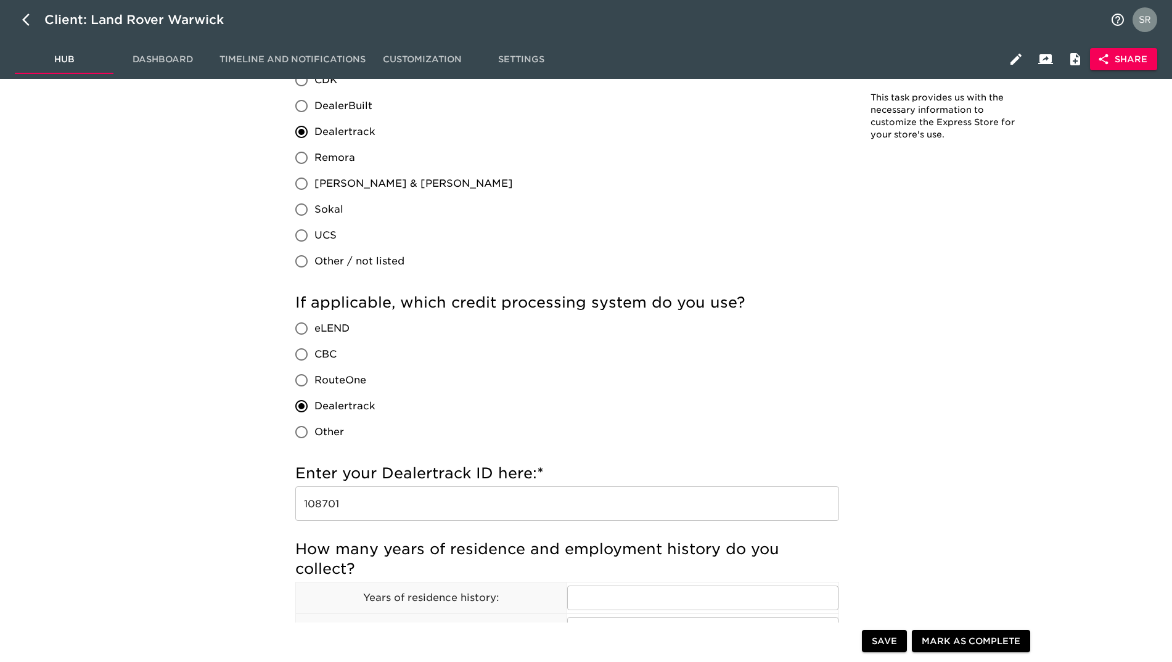
scroll to position [1482, 0]
click at [733, 412] on div "If applicable, which credit processing system do you use? eLEND CBC RouteOne De…" at bounding box center [567, 369] width 544 height 152
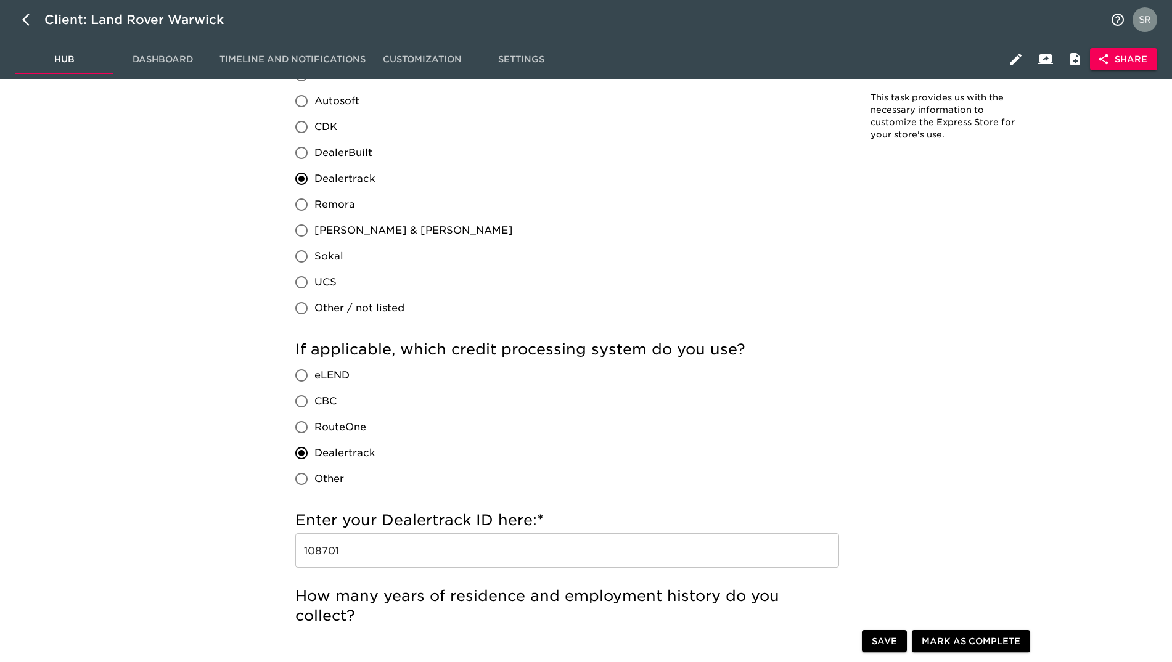
scroll to position [1421, 0]
